Goal: Task Accomplishment & Management: Use online tool/utility

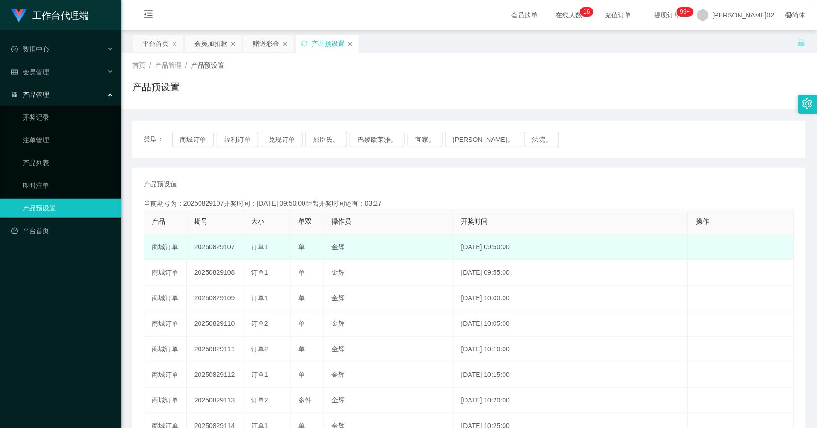
click at [213, 248] on td "20250829107" at bounding box center [215, 247] width 57 height 26
copy td "20250829107"
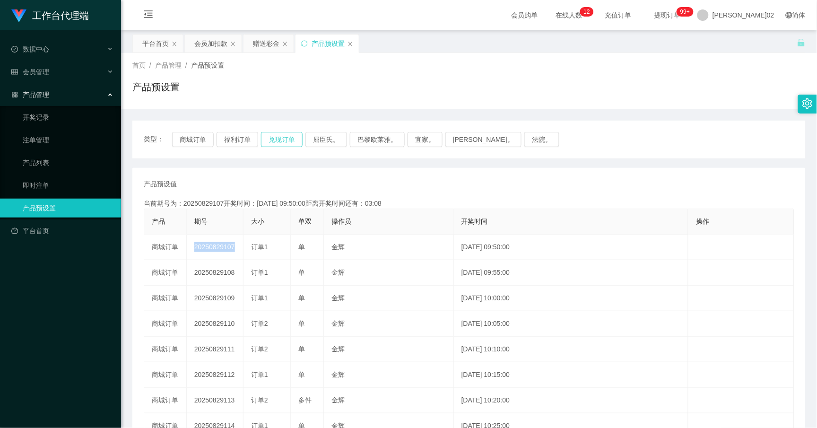
click at [292, 146] on button "兑现订单" at bounding box center [282, 139] width 42 height 15
drag, startPoint x: 292, startPoint y: 146, endPoint x: 287, endPoint y: 144, distance: 4.9
click at [287, 144] on button "兑现订单" at bounding box center [282, 139] width 42 height 15
click at [287, 143] on button "兑现订单" at bounding box center [282, 139] width 42 height 15
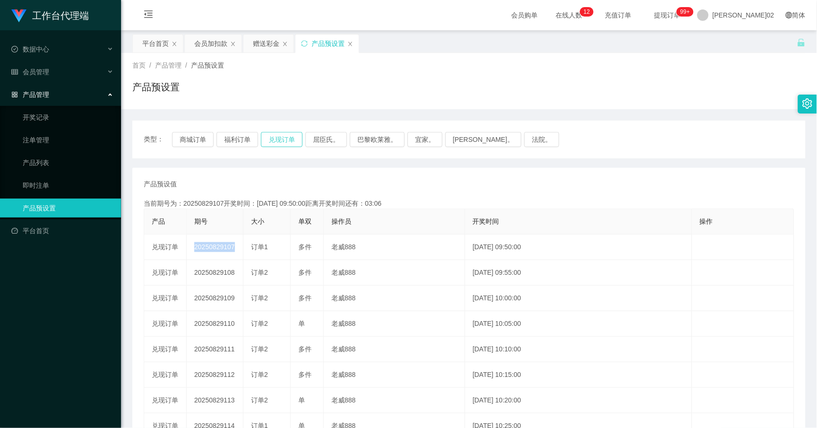
click at [287, 143] on button "兑现订单" at bounding box center [282, 139] width 42 height 15
click at [194, 135] on button "商城订单" at bounding box center [193, 139] width 42 height 15
click at [223, 138] on button "福利订单" at bounding box center [237, 139] width 42 height 15
click at [268, 139] on button "兑现订单" at bounding box center [282, 139] width 42 height 15
click at [276, 137] on button "兑现订单" at bounding box center [282, 139] width 42 height 15
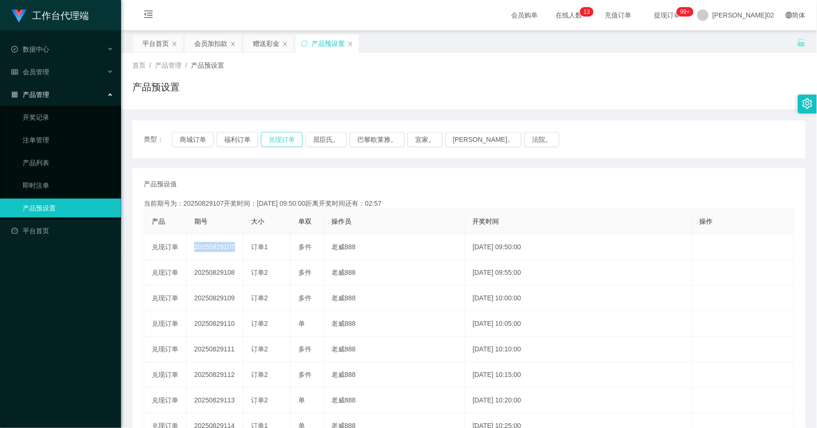
click at [276, 137] on button "兑现订单" at bounding box center [282, 139] width 42 height 15
click at [73, 140] on link "注单管理" at bounding box center [68, 139] width 91 height 19
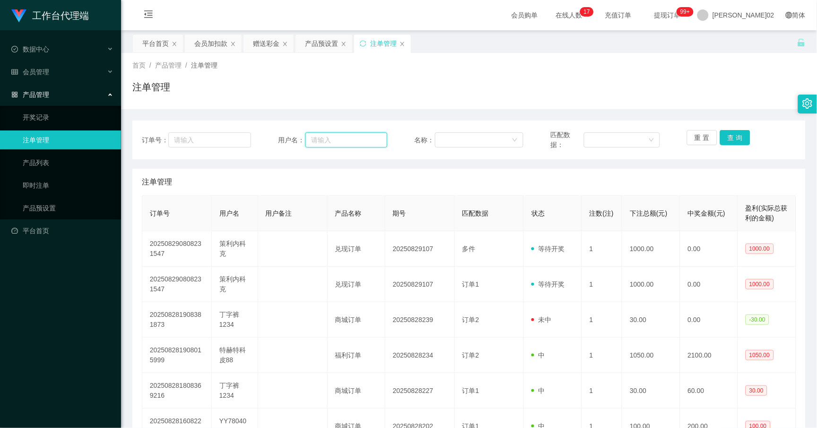
click at [317, 143] on input "text" at bounding box center [346, 139] width 82 height 15
paste input "Celinekock"
type input "Celinekock"
click at [736, 142] on button "查 询" at bounding box center [735, 137] width 30 height 15
click at [714, 138] on div "重 置 查 询" at bounding box center [741, 140] width 109 height 20
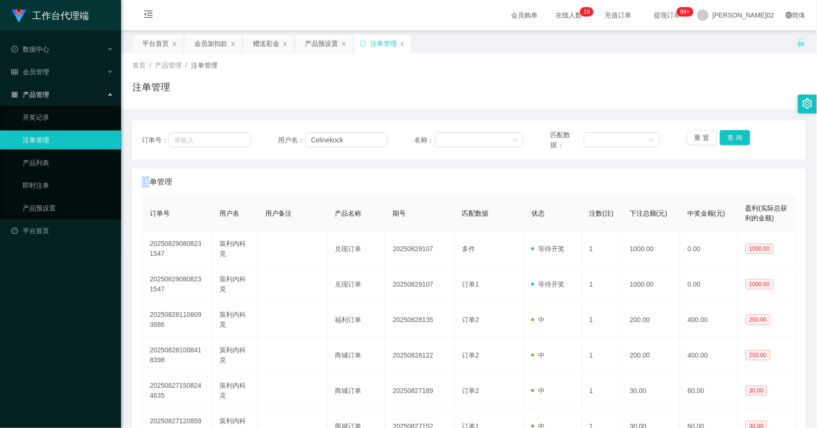
click at [714, 138] on div "重 置 查 询" at bounding box center [741, 140] width 109 height 20
drag, startPoint x: 714, startPoint y: 138, endPoint x: 720, endPoint y: 136, distance: 6.4
click at [720, 136] on button "查 询" at bounding box center [735, 137] width 30 height 15
click at [720, 136] on div "重 置 查 询" at bounding box center [741, 140] width 109 height 20
click at [720, 136] on button "查 询" at bounding box center [735, 137] width 30 height 15
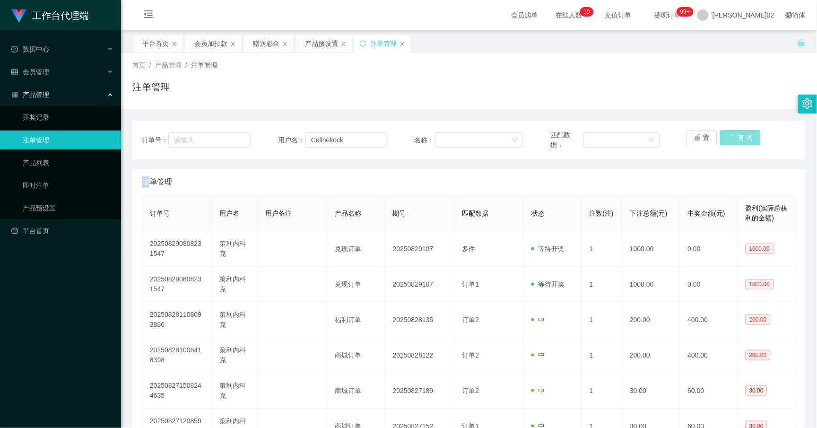
click at [720, 136] on div "重 置 查 询" at bounding box center [741, 140] width 109 height 20
click at [720, 136] on button "查 询" at bounding box center [735, 137] width 30 height 15
click at [720, 136] on div "重 置 查 询" at bounding box center [741, 140] width 109 height 20
click at [720, 136] on button "查 询" at bounding box center [735, 137] width 30 height 15
click at [720, 136] on div "重 置 查 询" at bounding box center [741, 140] width 109 height 20
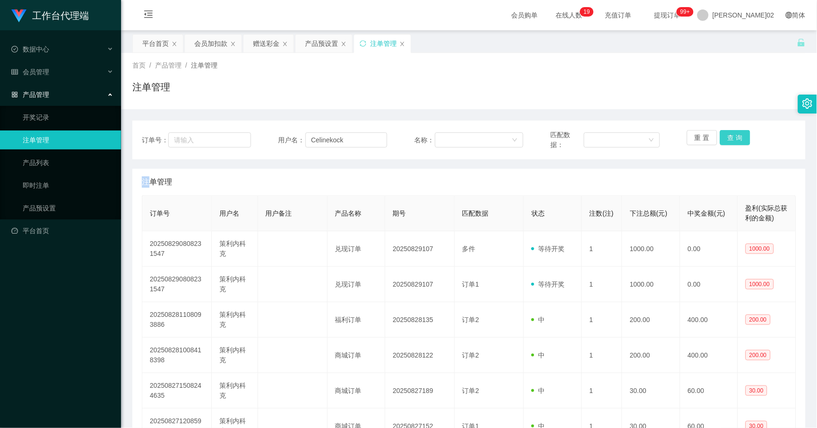
click at [724, 136] on button "查 询" at bounding box center [735, 137] width 30 height 15
click at [724, 136] on div "重 置 查 询" at bounding box center [741, 140] width 109 height 20
click at [724, 136] on button "查 询" at bounding box center [735, 137] width 30 height 15
click at [723, 140] on button "查 询" at bounding box center [735, 137] width 30 height 15
click at [723, 140] on div "重 置 查 询" at bounding box center [741, 140] width 109 height 20
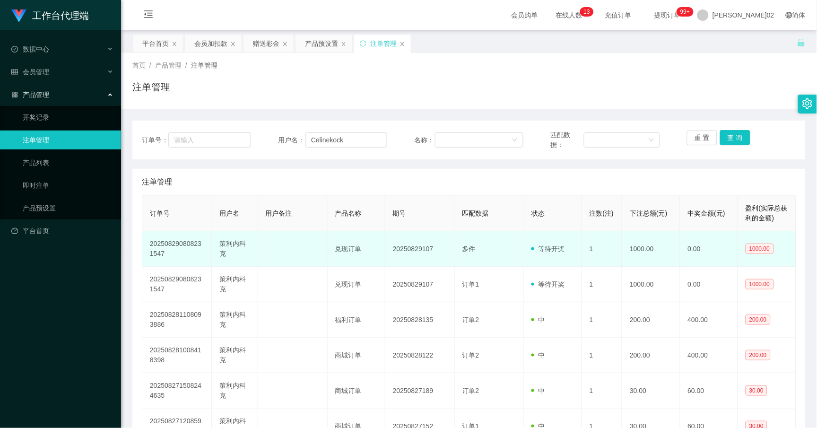
click at [587, 252] on td "1" at bounding box center [602, 248] width 41 height 35
click at [547, 251] on font "等待开奖" at bounding box center [551, 249] width 26 height 8
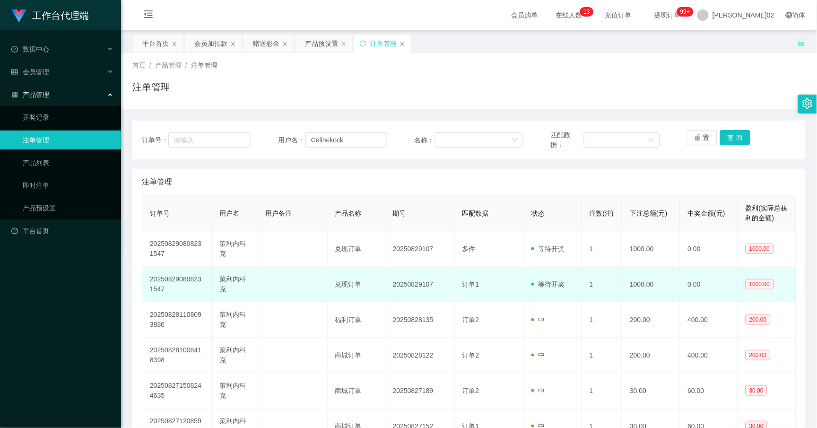
click at [551, 272] on td "等待开奖" at bounding box center [553, 284] width 58 height 35
drag, startPoint x: 560, startPoint y: 247, endPoint x: 559, endPoint y: 281, distance: 33.6
click at [561, 251] on font "等待开奖" at bounding box center [551, 249] width 26 height 8
click at [559, 285] on font "等待开奖" at bounding box center [551, 284] width 26 height 8
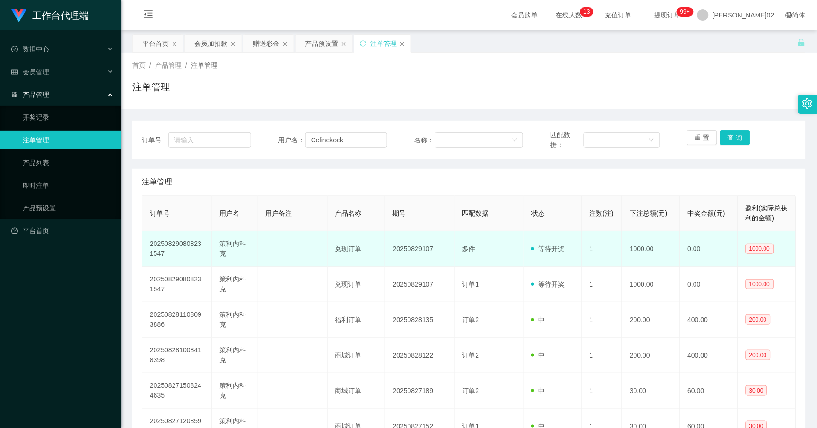
drag, startPoint x: 559, startPoint y: 285, endPoint x: 565, endPoint y: 262, distance: 23.0
click at [565, 262] on td "等待开奖" at bounding box center [553, 248] width 58 height 35
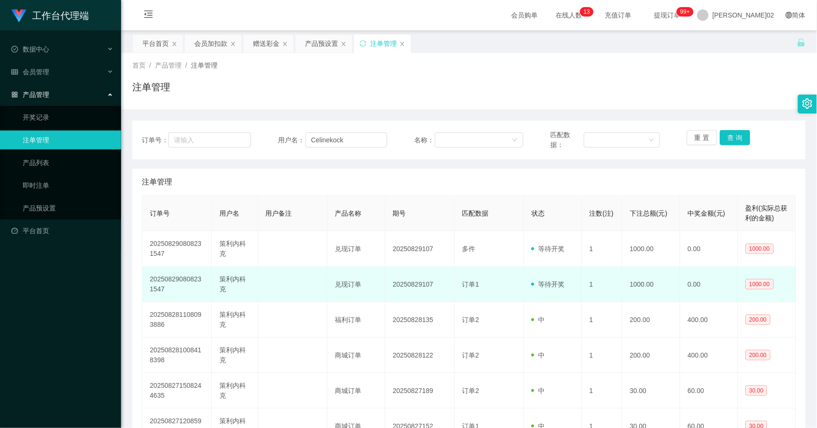
click at [557, 285] on font "等待开奖" at bounding box center [551, 284] width 26 height 8
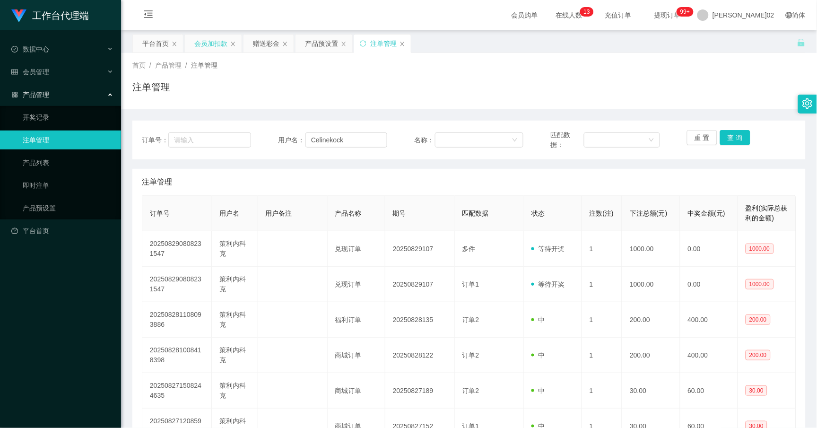
click at [211, 46] on div "会员加扣款" at bounding box center [210, 43] width 33 height 18
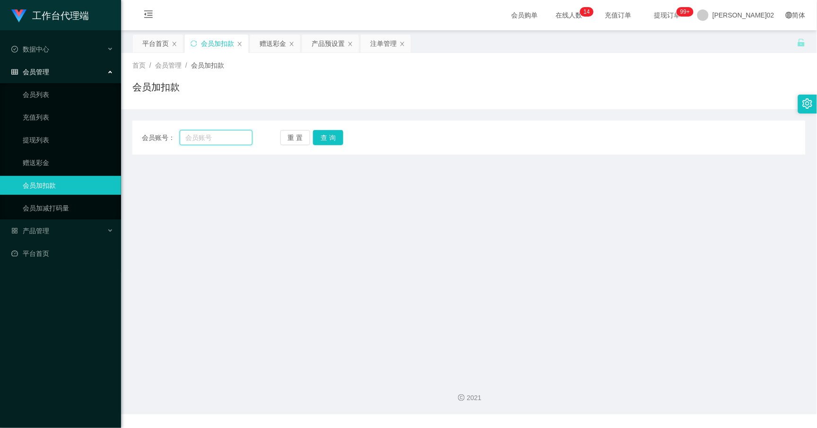
click at [228, 135] on input "text" at bounding box center [216, 137] width 73 height 15
paste input "3400+1000到账总计4400"
type input "3400+1000到账总计4400"
paste input "Celinekock"
type input "Celinekock"
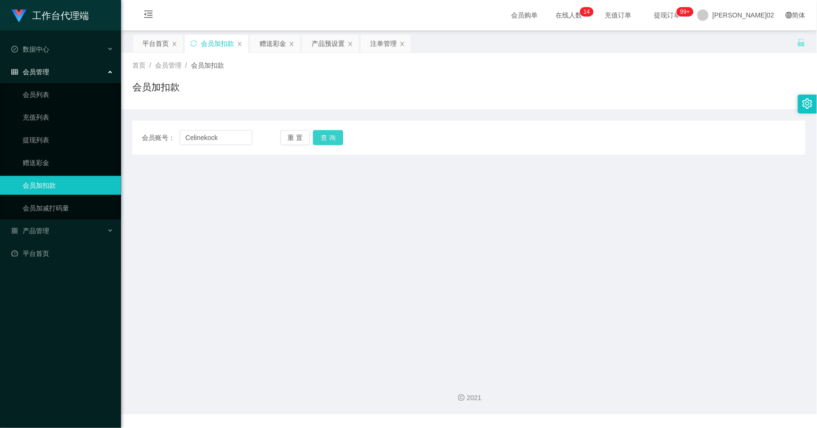
click at [332, 138] on button "查 询" at bounding box center [328, 137] width 30 height 15
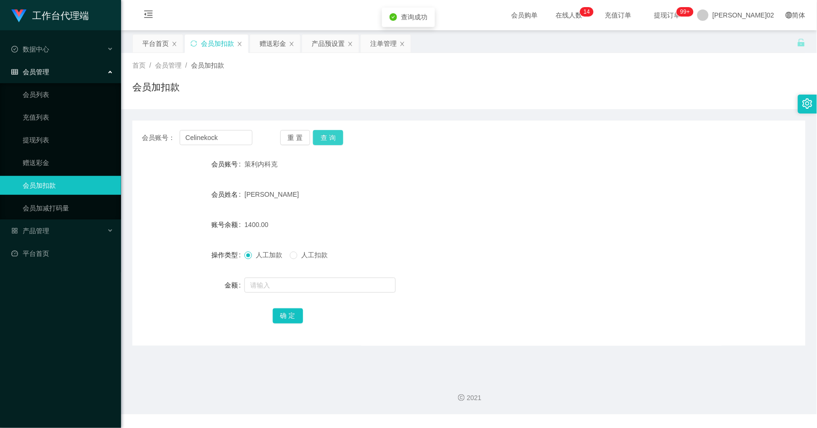
click at [332, 136] on button "查 询" at bounding box center [328, 137] width 30 height 15
click at [332, 136] on div "重 置 查 询" at bounding box center [335, 137] width 111 height 15
click at [332, 136] on button "查 询" at bounding box center [328, 137] width 30 height 15
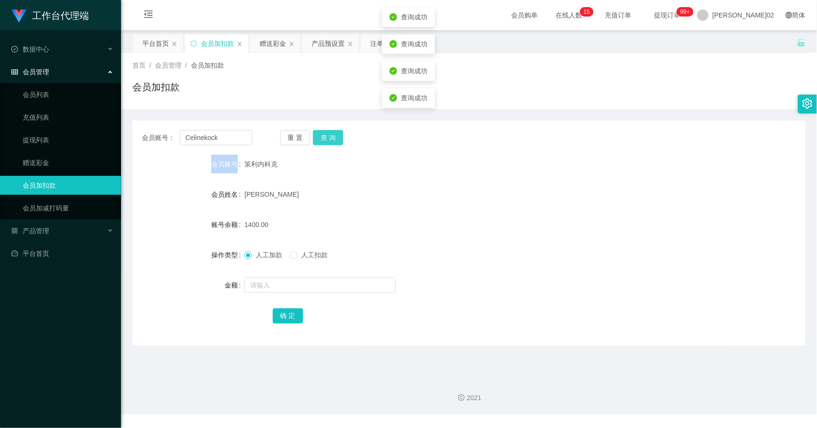
click at [332, 136] on div "重 置 查 询" at bounding box center [335, 137] width 111 height 15
drag, startPoint x: 332, startPoint y: 136, endPoint x: 334, endPoint y: 153, distance: 17.1
click at [333, 154] on div "会员账号： Celinekock 重 置 查 询 会员账号 策利内科克 会员姓名 柯荣飞 账号余额 1400.00 操作类型 人工加款 人工扣款 金额 确 定" at bounding box center [468, 233] width 673 height 225
click at [336, 138] on button "查 询" at bounding box center [328, 137] width 30 height 15
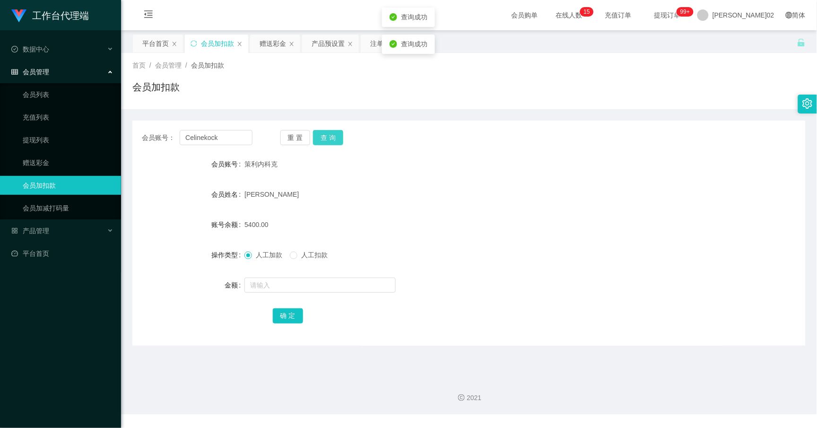
click at [336, 138] on button "查 询" at bounding box center [328, 137] width 30 height 15
click at [405, 143] on div "会员账号： Celinekock 重 置 查 询" at bounding box center [468, 137] width 673 height 15
click at [328, 132] on button "查 询" at bounding box center [328, 137] width 30 height 15
drag, startPoint x: 371, startPoint y: 150, endPoint x: 365, endPoint y: 148, distance: 6.6
click at [371, 150] on div "会员账号： Celinekock 重 置 查 询 会员账号 策利内科克 会员姓名 柯荣飞 账号余额 5400.00 操作类型 人工加款 人工扣款 金额 确 定" at bounding box center [468, 233] width 673 height 225
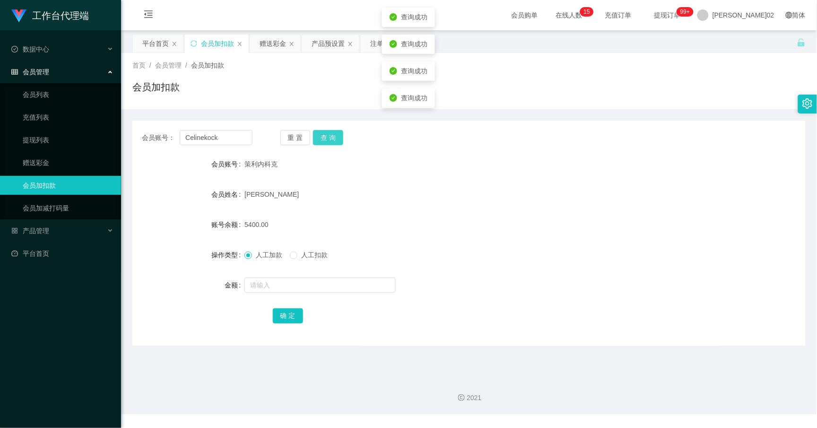
click at [328, 139] on button "查 询" at bounding box center [328, 137] width 30 height 15
click at [424, 167] on div "策利内科克" at bounding box center [440, 164] width 393 height 19
click at [314, 140] on button "查 询" at bounding box center [328, 137] width 30 height 15
drag, startPoint x: 314, startPoint y: 140, endPoint x: 491, endPoint y: 151, distance: 177.6
click at [315, 139] on button "查 询" at bounding box center [328, 137] width 30 height 15
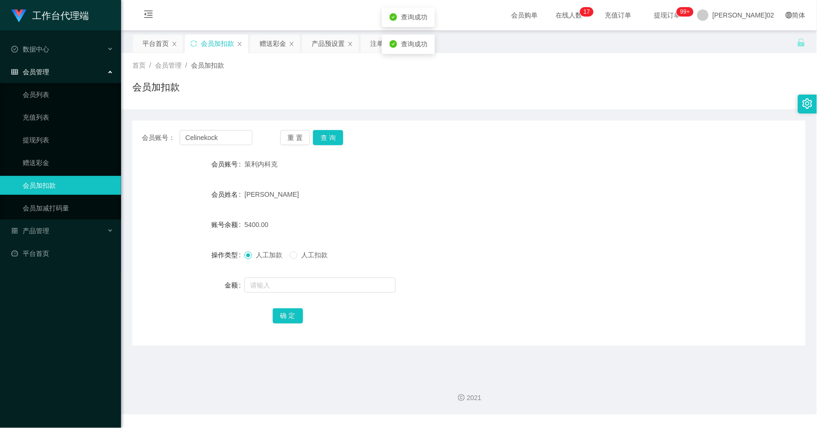
drag, startPoint x: 502, startPoint y: 154, endPoint x: 511, endPoint y: 149, distance: 9.9
click at [503, 154] on div "会员账号： Celinekock 重 置 查 询 会员账号 策利内科克 会员姓名 柯荣飞 账号余额 5400.00 操作类型 人工加款 人工扣款 金额 确 定" at bounding box center [468, 233] width 673 height 225
click at [339, 139] on button "查 询" at bounding box center [328, 137] width 30 height 15
drag, startPoint x: 507, startPoint y: 140, endPoint x: 690, endPoint y: 11, distance: 223.9
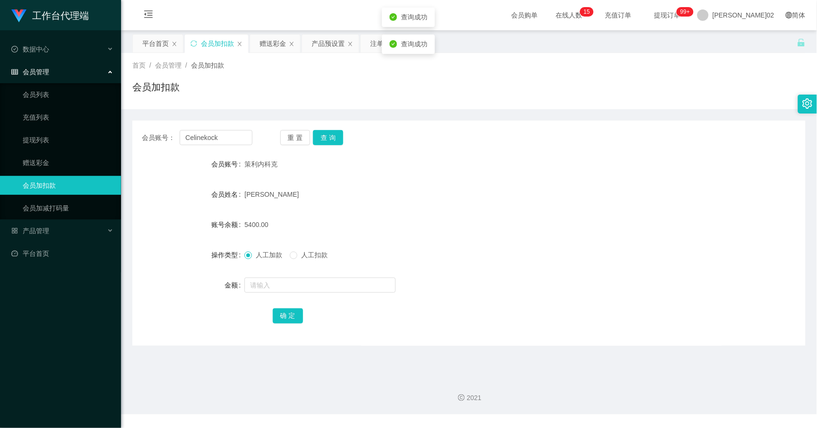
click at [513, 138] on div "会员账号： Celinekock 重 置 查 询" at bounding box center [468, 137] width 673 height 15
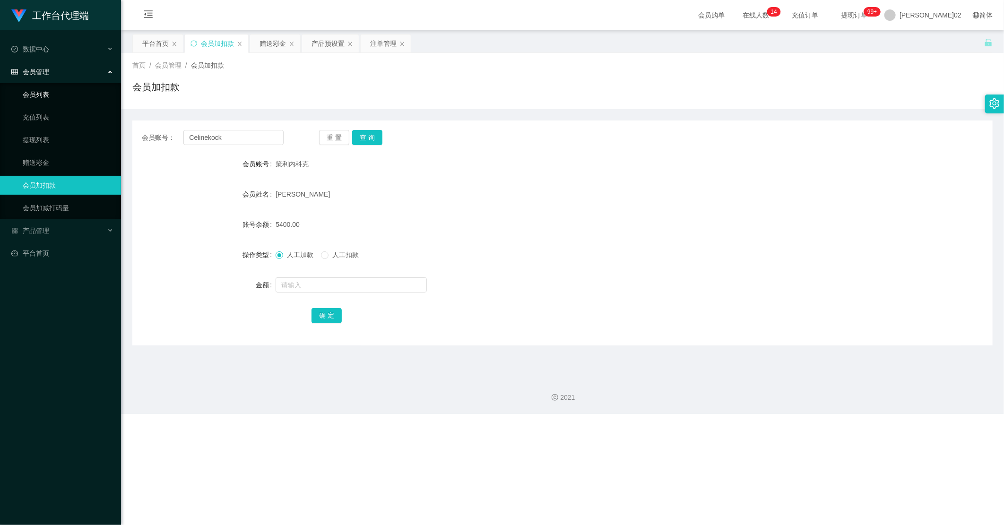
drag, startPoint x: 16, startPoint y: 93, endPoint x: 60, endPoint y: 93, distance: 44.4
click at [23, 93] on link "会员列表" at bounding box center [68, 94] width 91 height 19
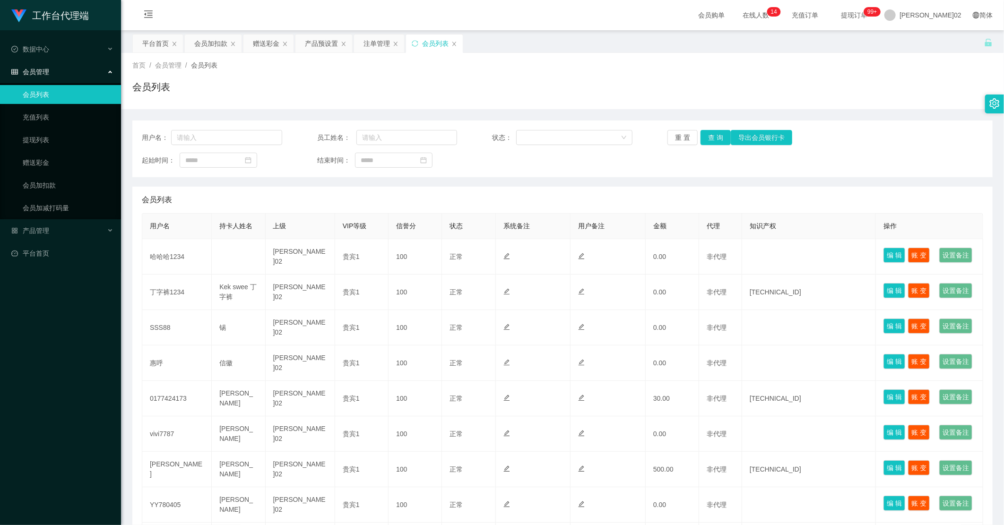
click at [209, 147] on div "用户名： 员工姓名： 状态： 重 置 查 询 导出会员银行卡 起始时间： 结束时间：" at bounding box center [562, 149] width 860 height 57
click at [210, 144] on input "text" at bounding box center [226, 137] width 111 height 15
paste input "Celinekock"
type input "Celinekock"
click at [708, 136] on button "查 询" at bounding box center [715, 137] width 30 height 15
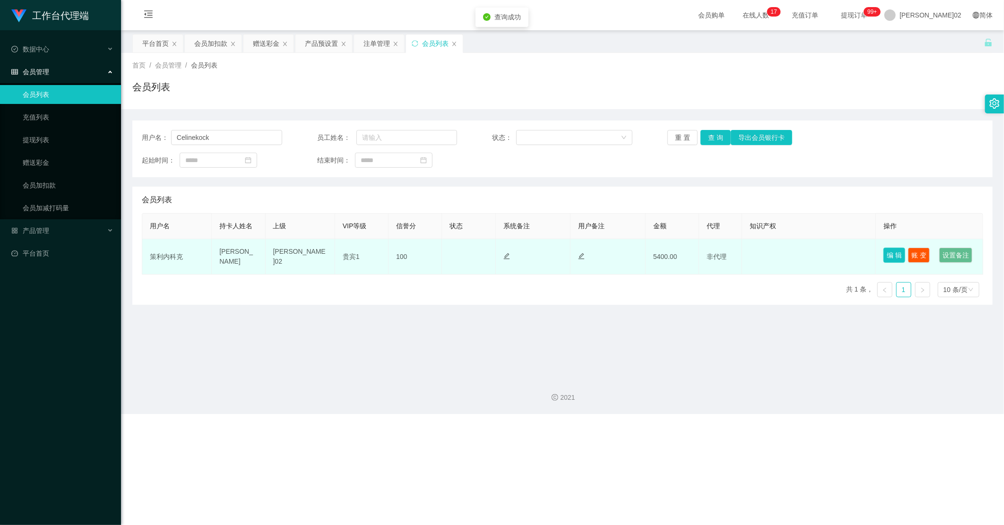
click at [816, 252] on button "编 辑" at bounding box center [894, 255] width 22 height 15
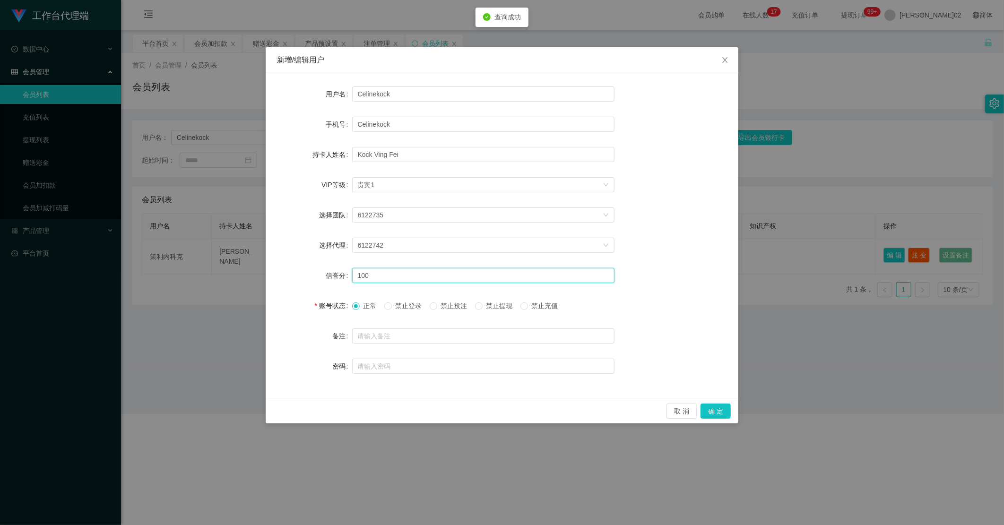
click at [401, 276] on input "100" at bounding box center [483, 275] width 262 height 15
type input "1"
type input "80"
click at [710, 406] on button "确 定" at bounding box center [715, 411] width 30 height 15
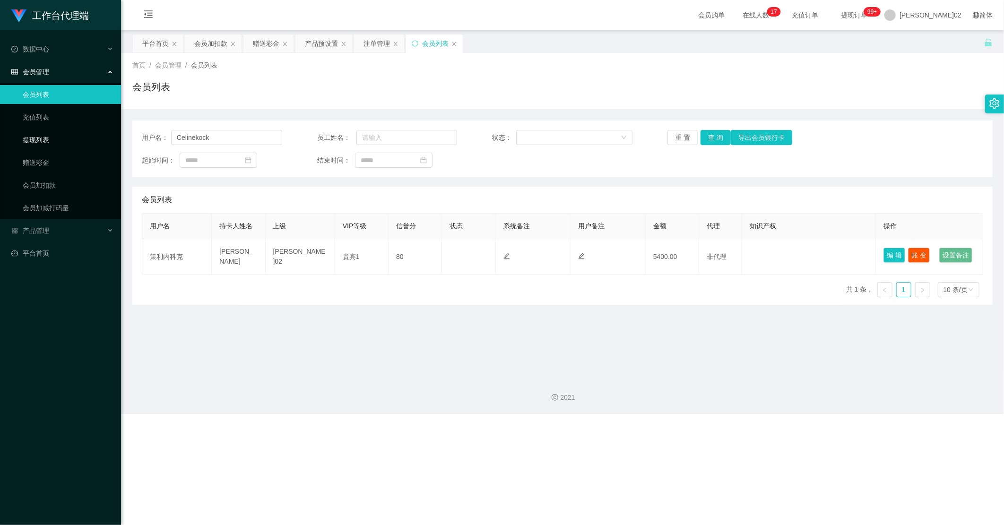
drag, startPoint x: 50, startPoint y: 136, endPoint x: 121, endPoint y: 136, distance: 70.9
click at [50, 136] on link "提现列表" at bounding box center [68, 139] width 91 height 19
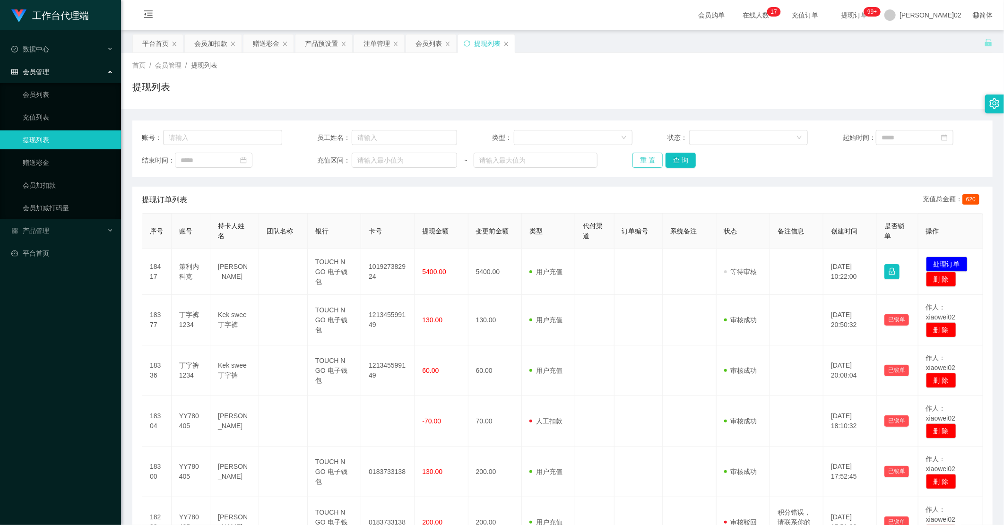
click at [657, 156] on button "重 置" at bounding box center [647, 160] width 30 height 15
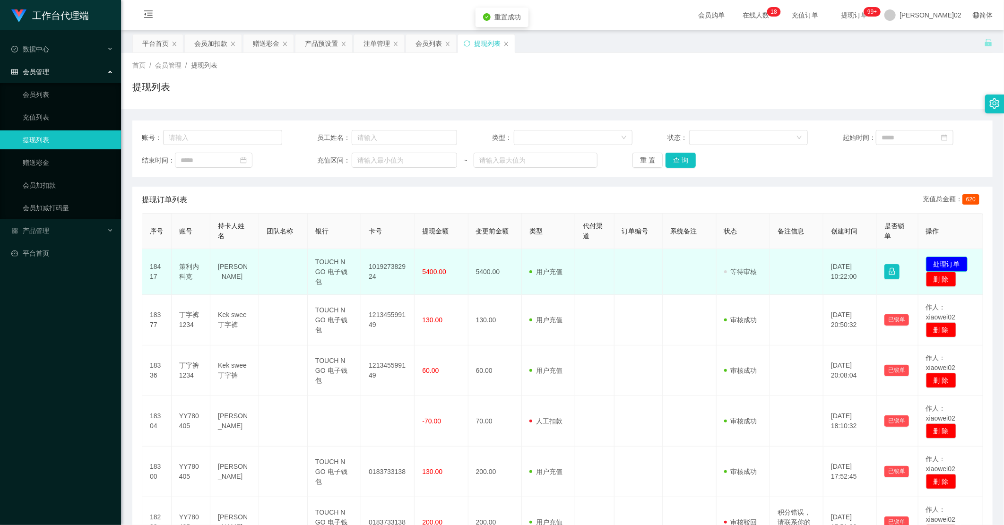
click at [816, 264] on button "处理订单" at bounding box center [947, 264] width 42 height 15
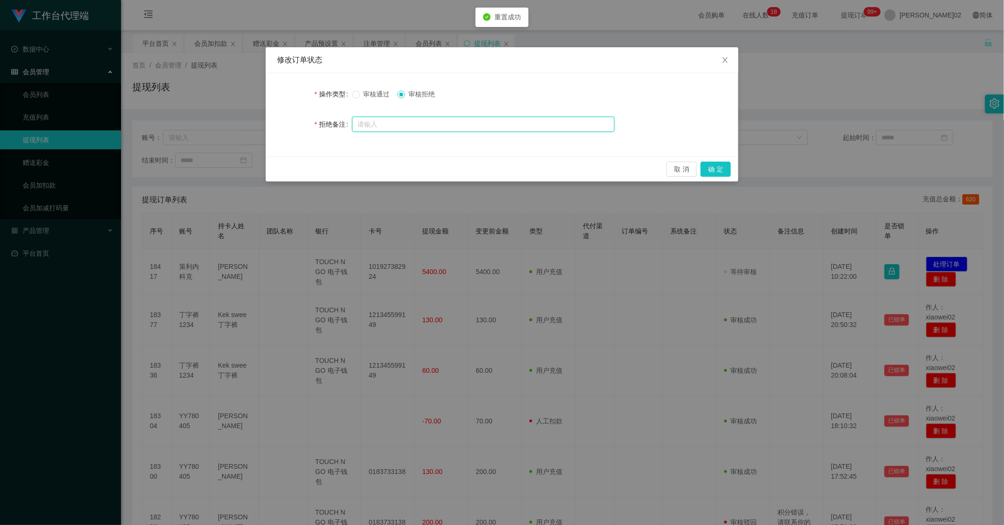
click at [393, 130] on input "text" at bounding box center [483, 124] width 262 height 15
type input "由于你未按照商家购单规则要求进行操作，导致订单数据错乱，本次提现不予通过，请尽快联系工作人员进行处理！！！"
click at [718, 168] on button "确 定" at bounding box center [715, 169] width 30 height 15
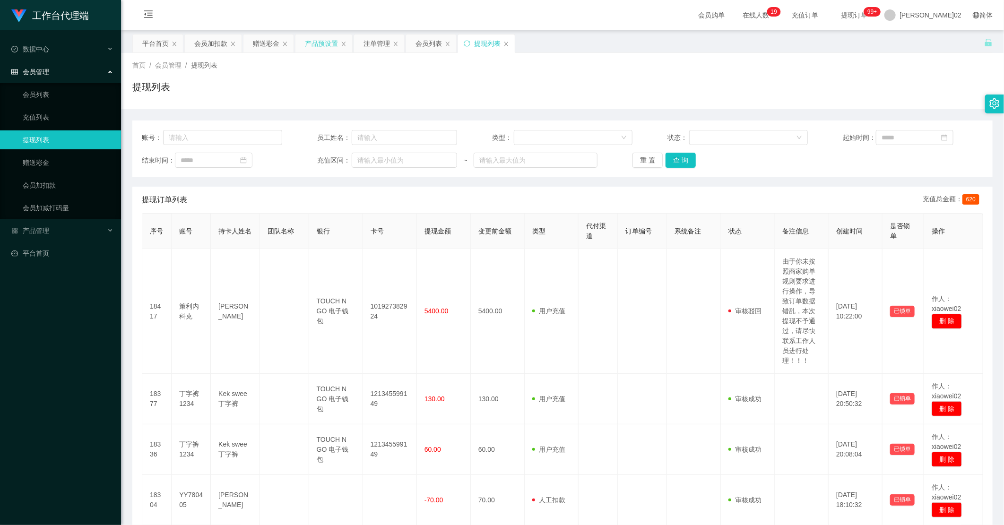
click at [318, 45] on div "产品预设置" at bounding box center [321, 43] width 33 height 18
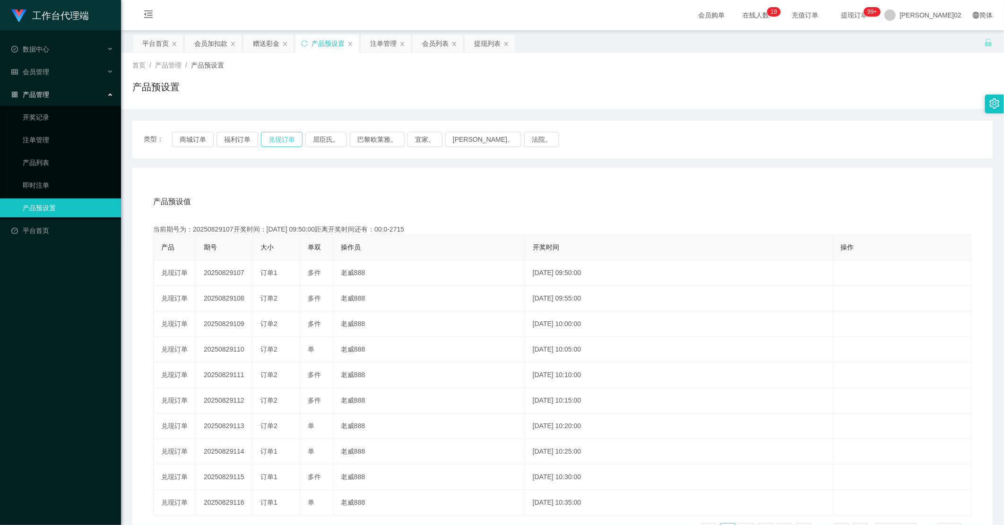
click at [270, 134] on button "兑现订单" at bounding box center [282, 139] width 42 height 15
type button "k3ymx"
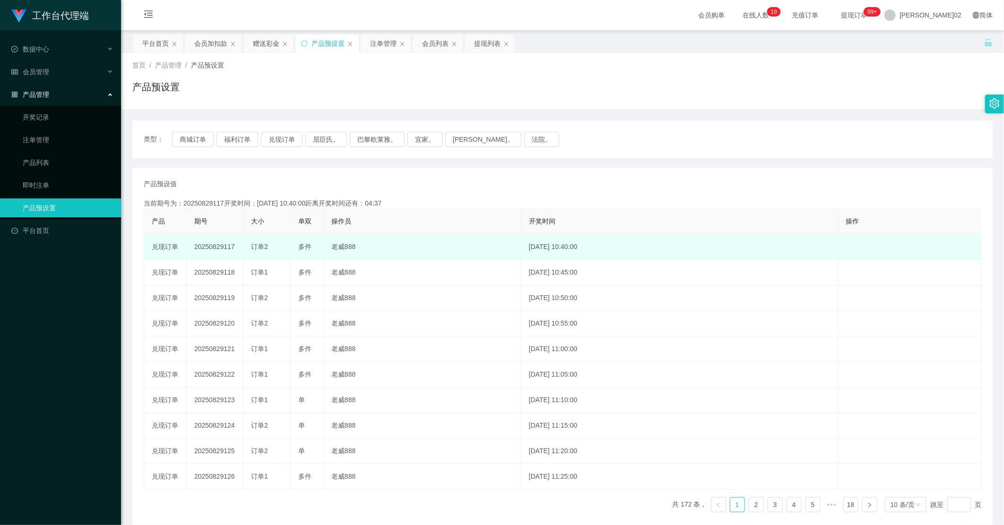
click at [206, 243] on td "20250829117" at bounding box center [215, 247] width 57 height 26
click at [212, 247] on td "20250829117" at bounding box center [215, 247] width 57 height 26
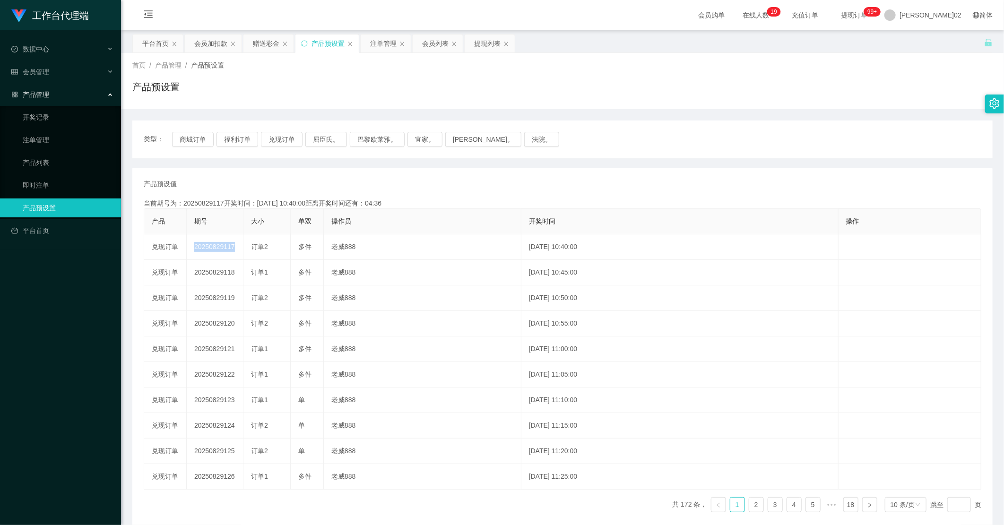
copy td "20250829117"
click at [295, 142] on button "兑现订单" at bounding box center [282, 139] width 42 height 15
click at [294, 142] on button "兑现订单" at bounding box center [282, 139] width 42 height 15
click at [577, 195] on div "产品预设值 添加期号 当前期号为：20250829117开奖时间：2025-08-29 10:40:00距离开奖时间还有：04:28 产品 期号 大小 单双 …" at bounding box center [562, 349] width 837 height 341
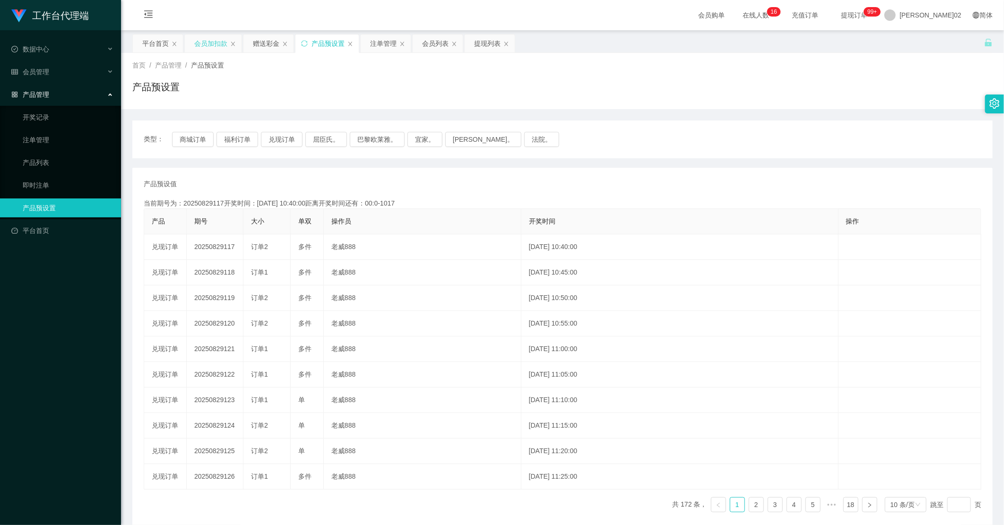
click at [202, 42] on div "会员加扣款" at bounding box center [210, 43] width 33 height 18
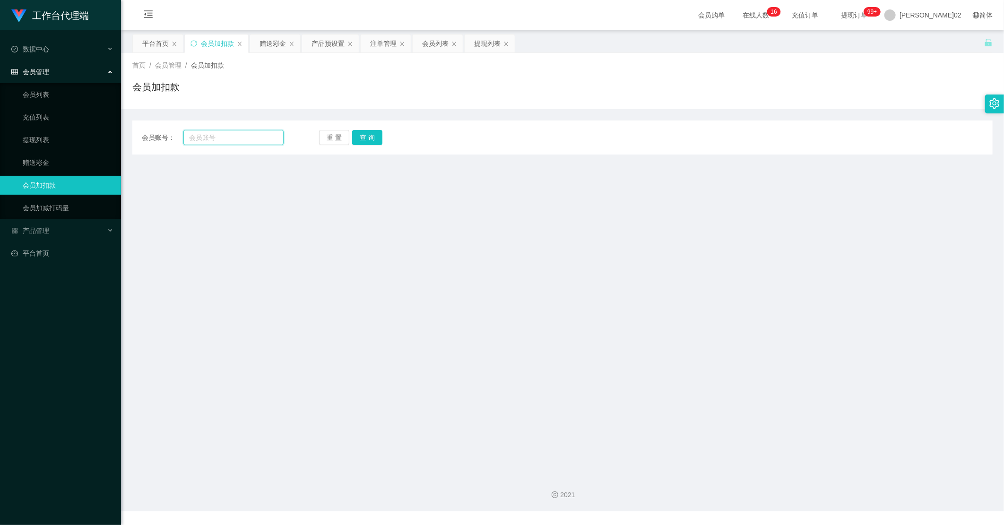
click at [233, 138] on input "text" at bounding box center [233, 137] width 100 height 15
paste input "coonie97"
drag, startPoint x: 363, startPoint y: 133, endPoint x: 367, endPoint y: 136, distance: 5.0
click at [364, 133] on button "查 询" at bounding box center [367, 137] width 30 height 15
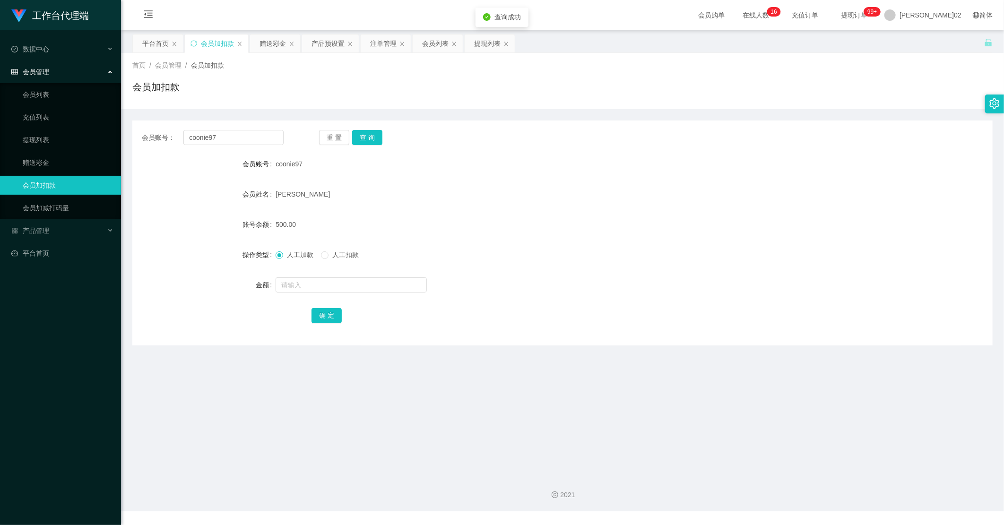
click at [693, 194] on div "CHAN XUAN YING" at bounding box center [527, 194] width 502 height 19
click at [224, 143] on input "coonie97" at bounding box center [233, 137] width 100 height 15
paste input "EdwardLiong"
type input "EdwardLiong"
click at [371, 139] on button "查 询" at bounding box center [367, 137] width 30 height 15
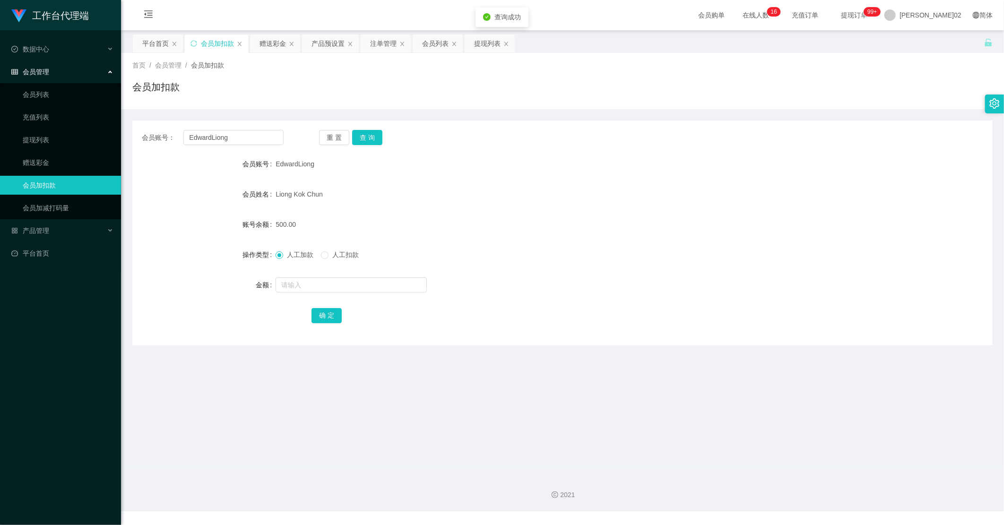
drag, startPoint x: 693, startPoint y: 264, endPoint x: 733, endPoint y: 243, distance: 44.8
click at [704, 259] on div "人工加款 人工扣款" at bounding box center [527, 254] width 502 height 19
click at [319, 48] on div "产品预设置" at bounding box center [327, 43] width 33 height 18
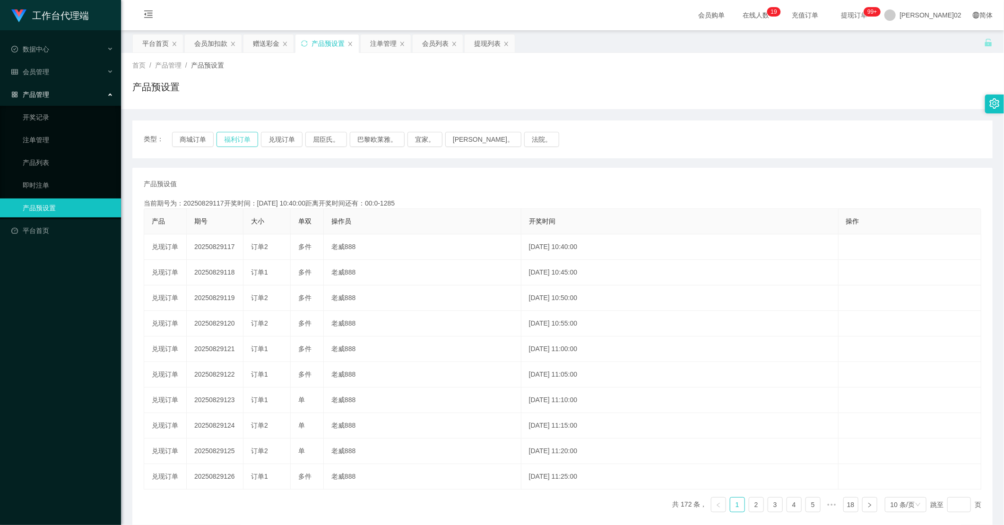
click at [224, 139] on button "福利订单" at bounding box center [237, 139] width 42 height 15
click at [208, 134] on button "商城订单" at bounding box center [193, 139] width 42 height 15
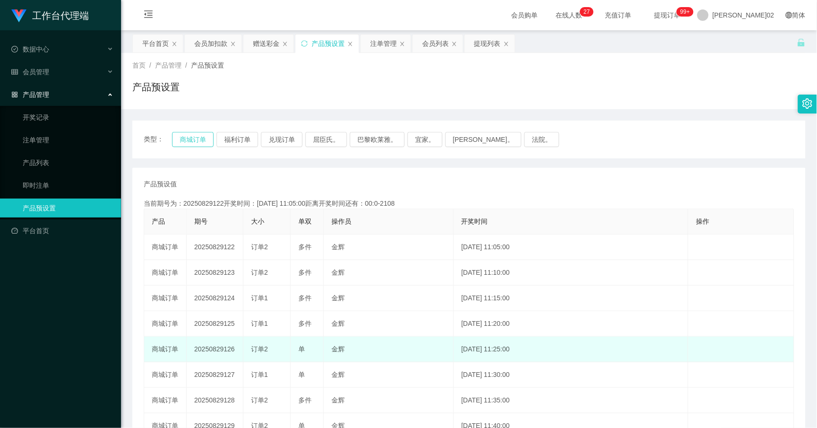
type button "k3wph"
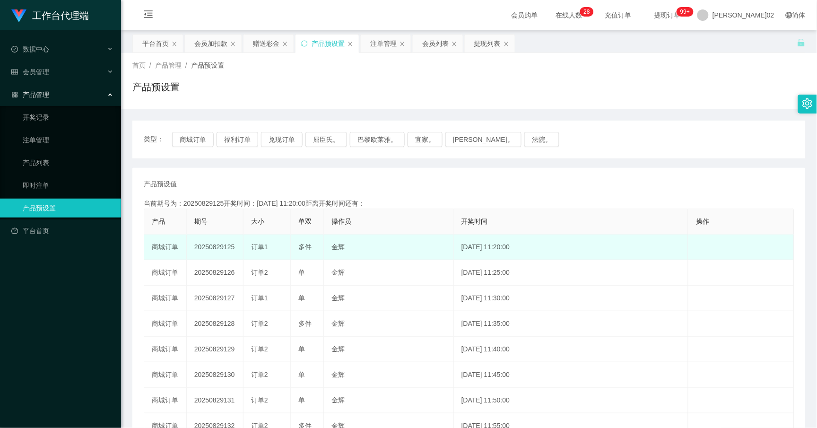
click at [227, 248] on td "20250829125" at bounding box center [215, 247] width 57 height 26
copy td "20250829125"
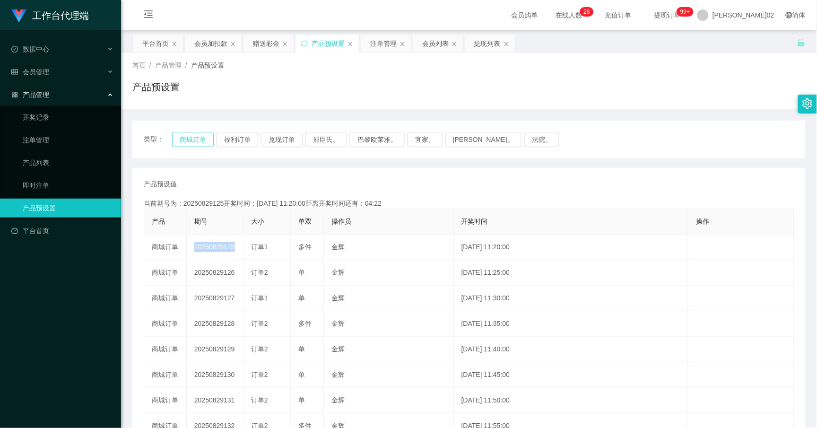
click at [205, 142] on button "商城订单" at bounding box center [193, 139] width 42 height 15
click at [195, 144] on button "商城订单" at bounding box center [193, 139] width 42 height 15
click at [195, 141] on button "商城订单" at bounding box center [193, 139] width 42 height 15
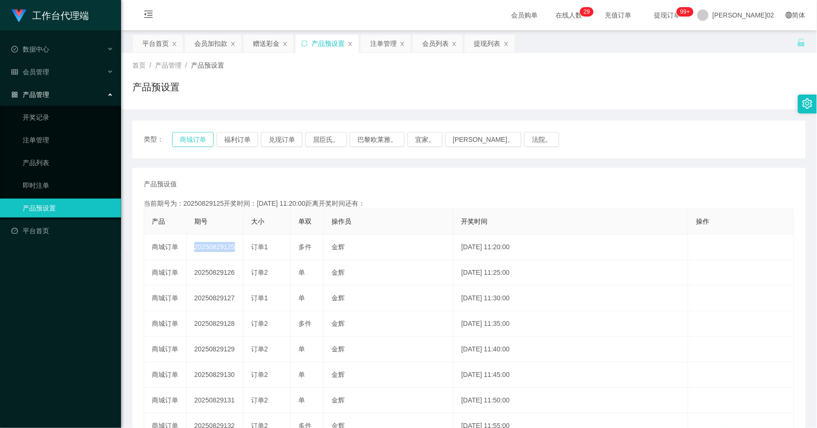
click at [195, 141] on button "商城订单" at bounding box center [193, 139] width 42 height 15
click at [195, 142] on button "商城订单" at bounding box center [193, 139] width 42 height 15
click at [227, 130] on div "类型： 商城订单 福利订单 兑现订单 屈臣氏。 巴黎欧莱雅。 宜家。 森亨。 法院。" at bounding box center [468, 140] width 673 height 38
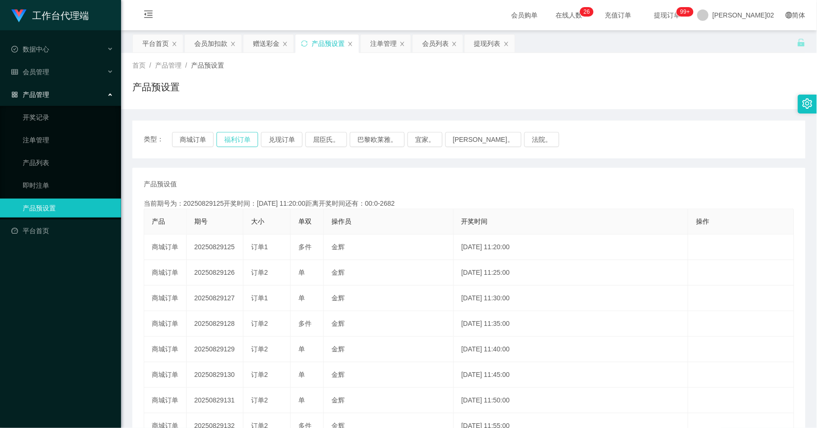
click at [239, 140] on button "福利订单" at bounding box center [237, 139] width 42 height 15
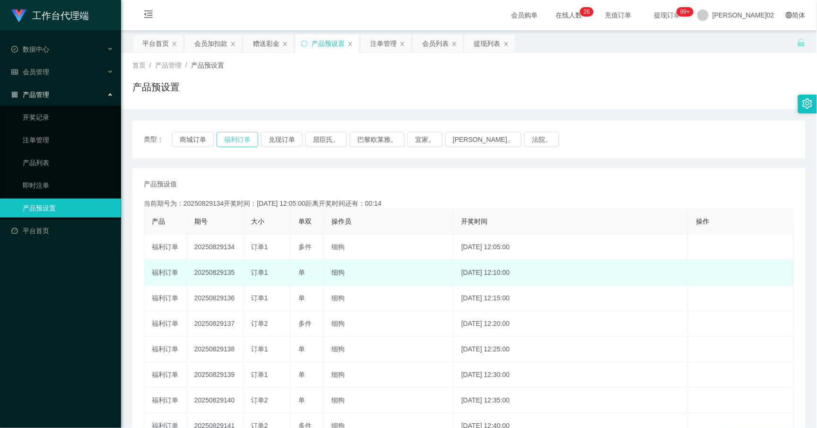
type button "k3tbw"
click at [222, 272] on td "20250829135" at bounding box center [215, 273] width 57 height 26
copy td "20250829135"
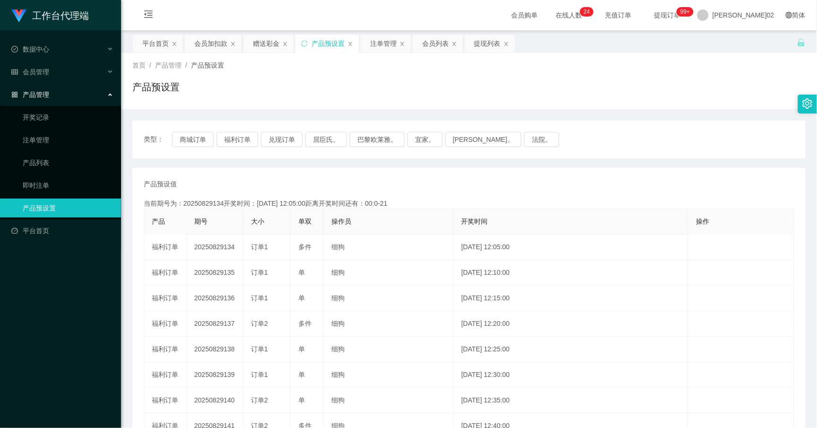
click at [427, 211] on th "操作员" at bounding box center [389, 222] width 130 height 26
click at [233, 139] on button "福利订单" at bounding box center [237, 139] width 42 height 15
click at [476, 176] on div "产品预设值 添加期号 当前期号为：20250829135开奖时间：[DATE] 12:10:00距离开奖时间还有：00:0-397 产品 期号 大小 单双 操…" at bounding box center [468, 349] width 673 height 363
